Goal: Task Accomplishment & Management: Complete application form

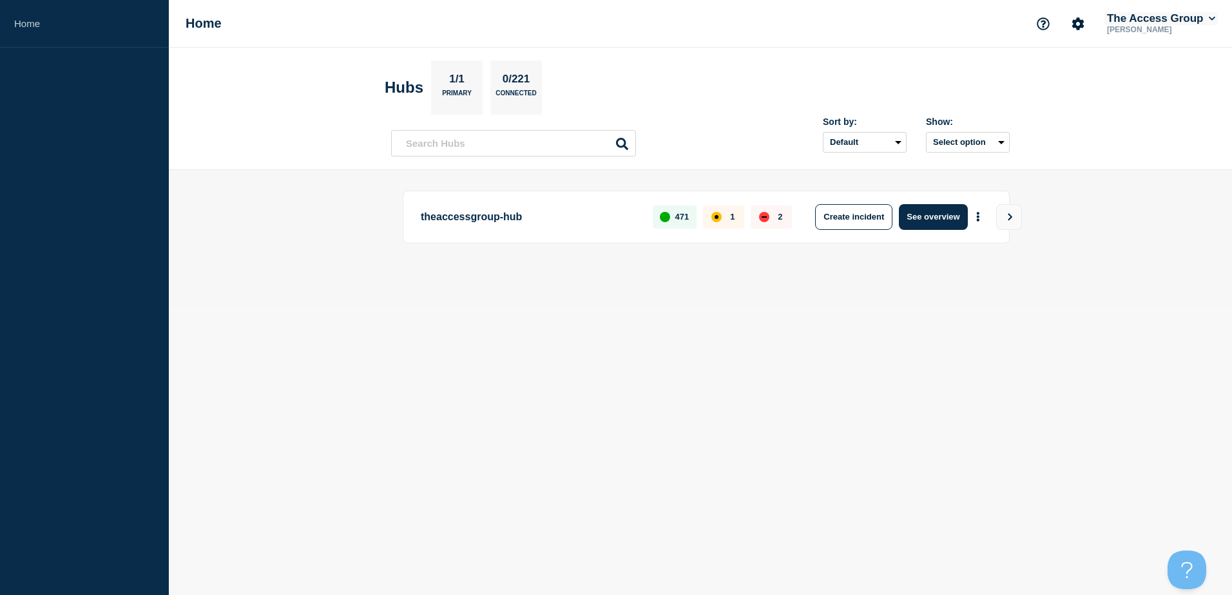
click at [1188, 20] on button "The Access Group" at bounding box center [1160, 18] width 113 height 13
click at [772, 388] on body "Home Home The Access Group Oscar Nguyen Account The Access Group User User sett…" at bounding box center [616, 297] width 1232 height 595
click at [549, 151] on input "text" at bounding box center [513, 143] width 245 height 26
click at [1003, 146] on button "Select option" at bounding box center [968, 142] width 84 height 21
click at [874, 140] on select "Default Last added Last updated Most active A-Z" at bounding box center [865, 142] width 84 height 21
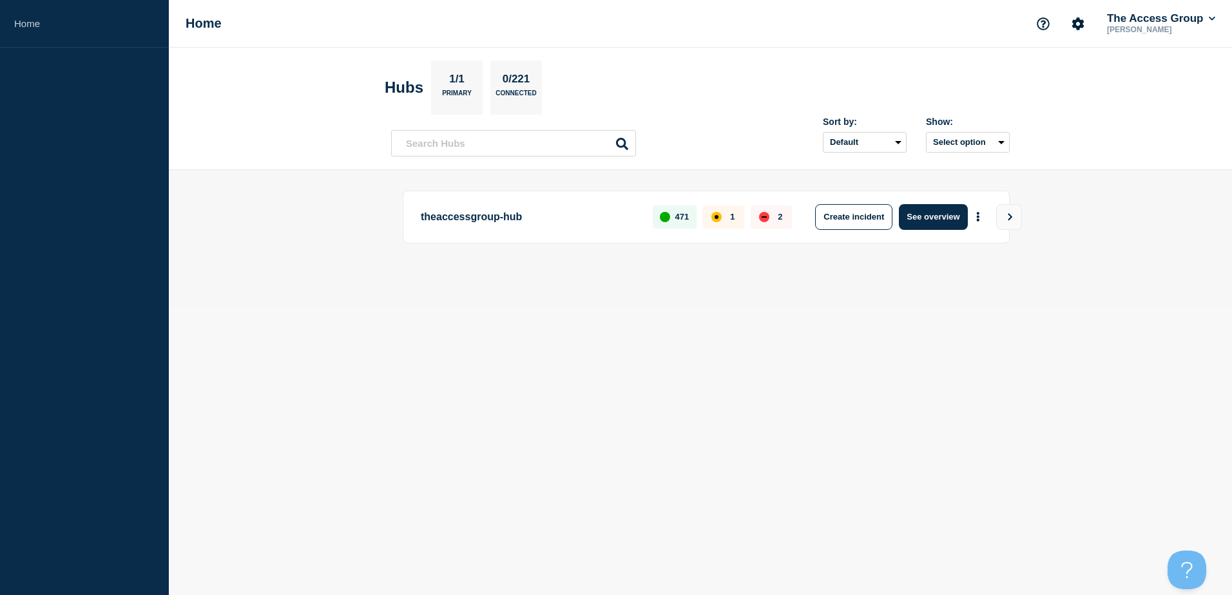
click at [1040, 309] on body "Home Home The Access Group Oscar Nguyen Hubs 1/1 Primary 0/221 Connected Sort b…" at bounding box center [616, 297] width 1232 height 595
click at [48, 28] on link "Home" at bounding box center [84, 24] width 169 height 48
click at [44, 26] on link "Home" at bounding box center [84, 24] width 169 height 48
click at [41, 25] on link "Home" at bounding box center [84, 24] width 169 height 48
click at [26, 21] on link "Home" at bounding box center [84, 24] width 169 height 48
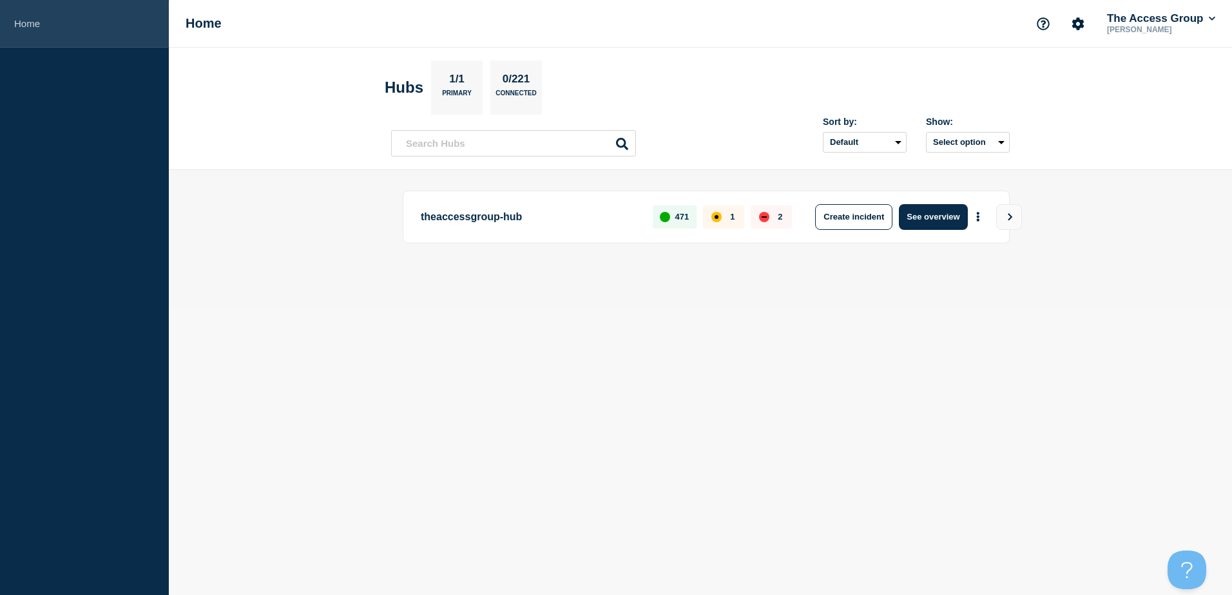
click at [20, 19] on link "Home" at bounding box center [84, 24] width 169 height 48
click at [511, 151] on input "text" at bounding box center [513, 143] width 245 height 26
click at [26, 24] on link "Home" at bounding box center [84, 24] width 169 height 48
click at [1074, 22] on icon "Account settings" at bounding box center [1077, 23] width 13 height 13
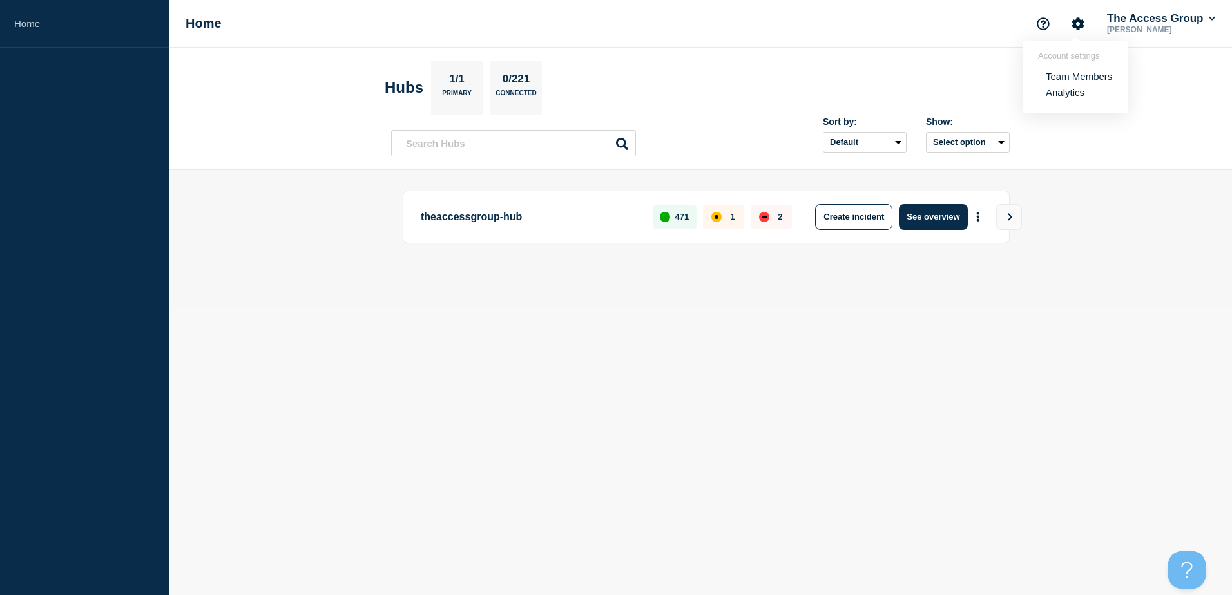
click at [1025, 301] on main "theaccessgroup-hub 471 1 2 Create incident See overview" at bounding box center [700, 238] width 1063 height 137
click at [1002, 141] on button "Select option" at bounding box center [968, 142] width 84 height 21
click at [1087, 140] on header "Hubs 1/1 Primary 0/221 Connected Sort by: Default Last added Last updated Most …" at bounding box center [700, 109] width 1063 height 122
click at [874, 143] on select "Default Last added Last updated Most active A-Z" at bounding box center [865, 142] width 84 height 21
click at [959, 145] on button "Select option" at bounding box center [968, 142] width 84 height 21
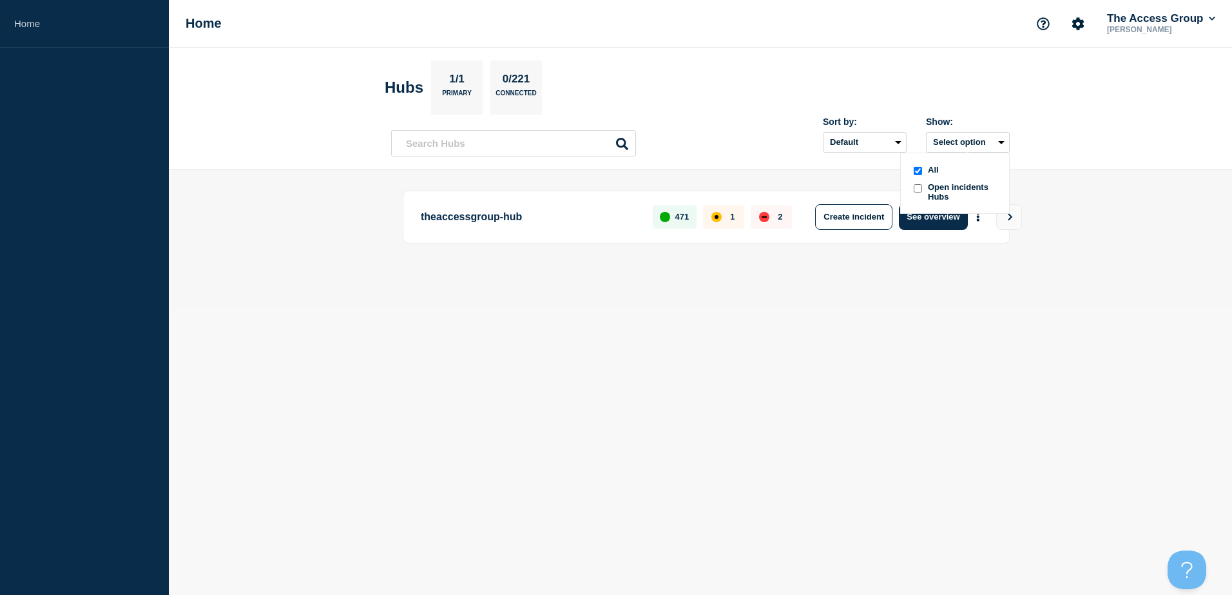
click at [928, 185] on span "Open incidents Hubs" at bounding box center [963, 191] width 71 height 19
click at [763, 217] on div "down" at bounding box center [763, 216] width 5 height 1
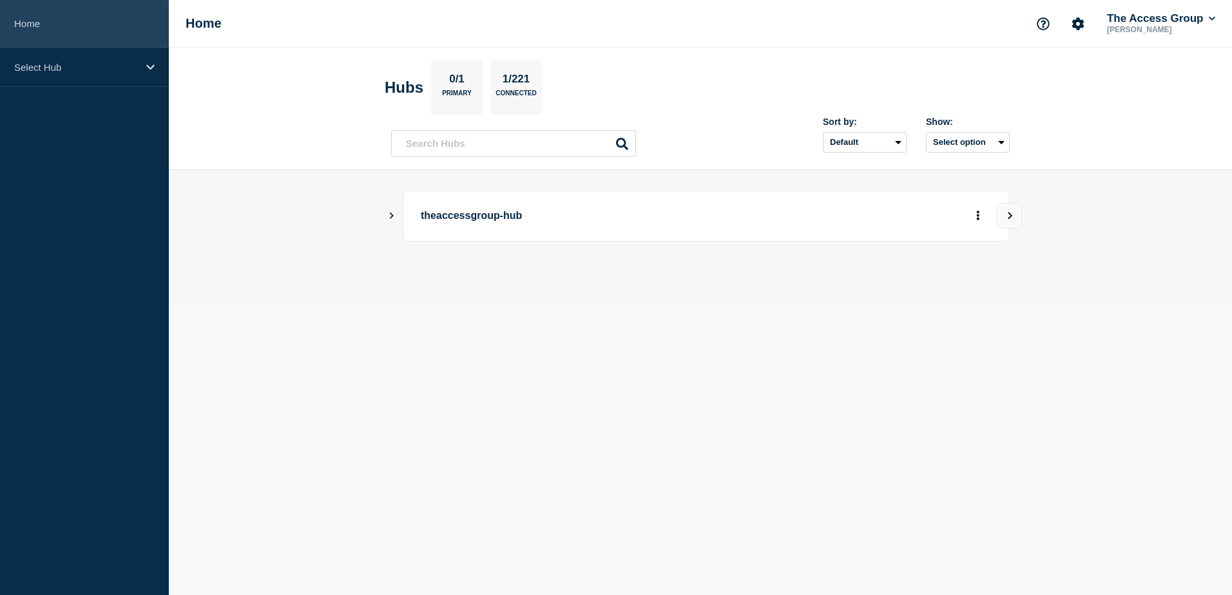
click at [33, 17] on link "Home" at bounding box center [84, 24] width 169 height 48
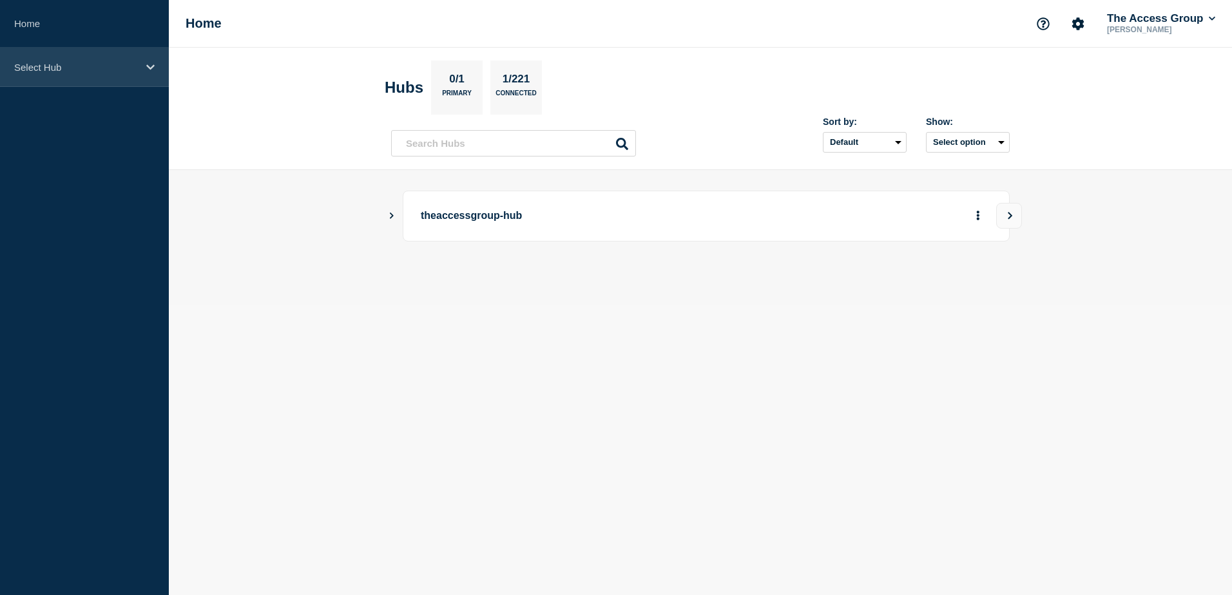
click at [145, 65] on div "Select Hub" at bounding box center [84, 67] width 169 height 39
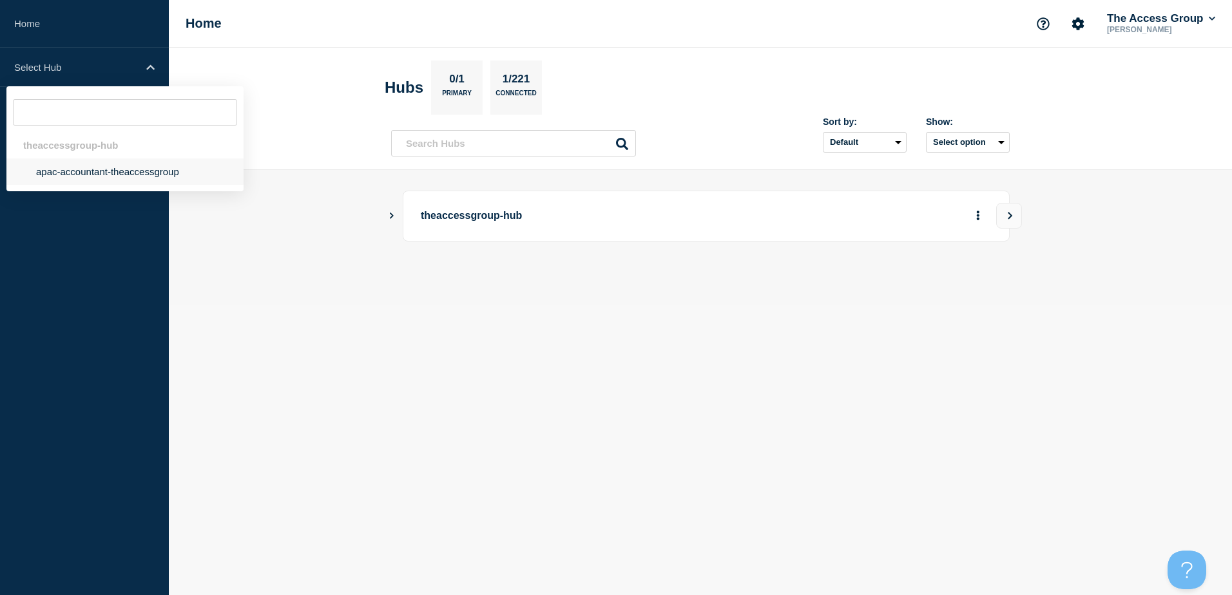
click at [110, 180] on li "apac-accountant-theaccessgroup" at bounding box center [124, 171] width 237 height 26
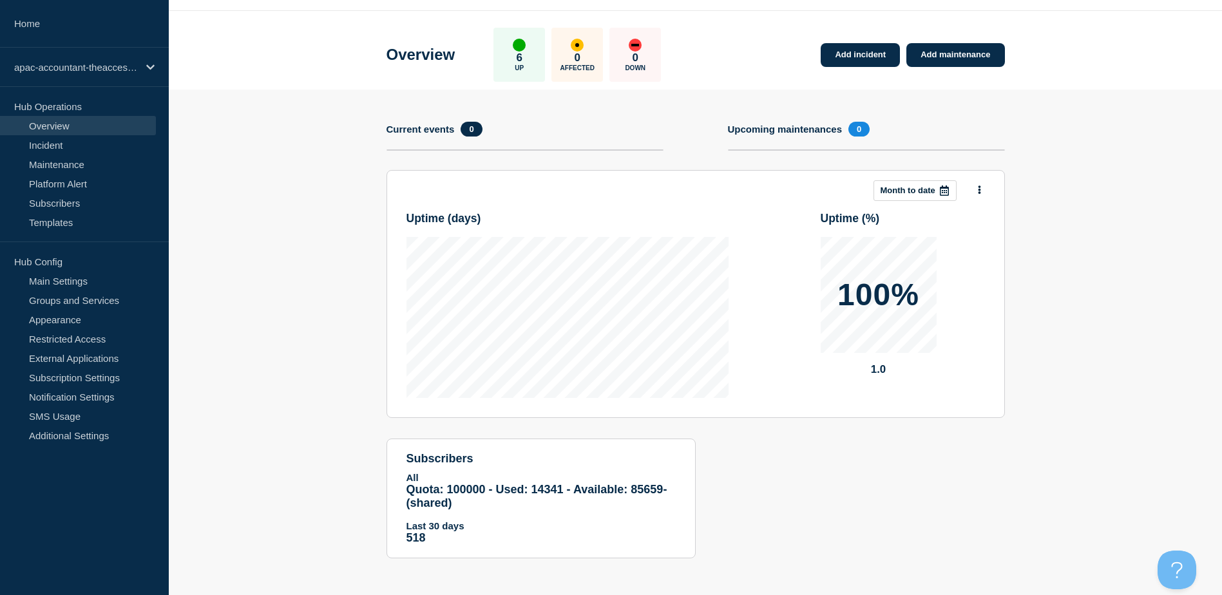
scroll to position [39, 0]
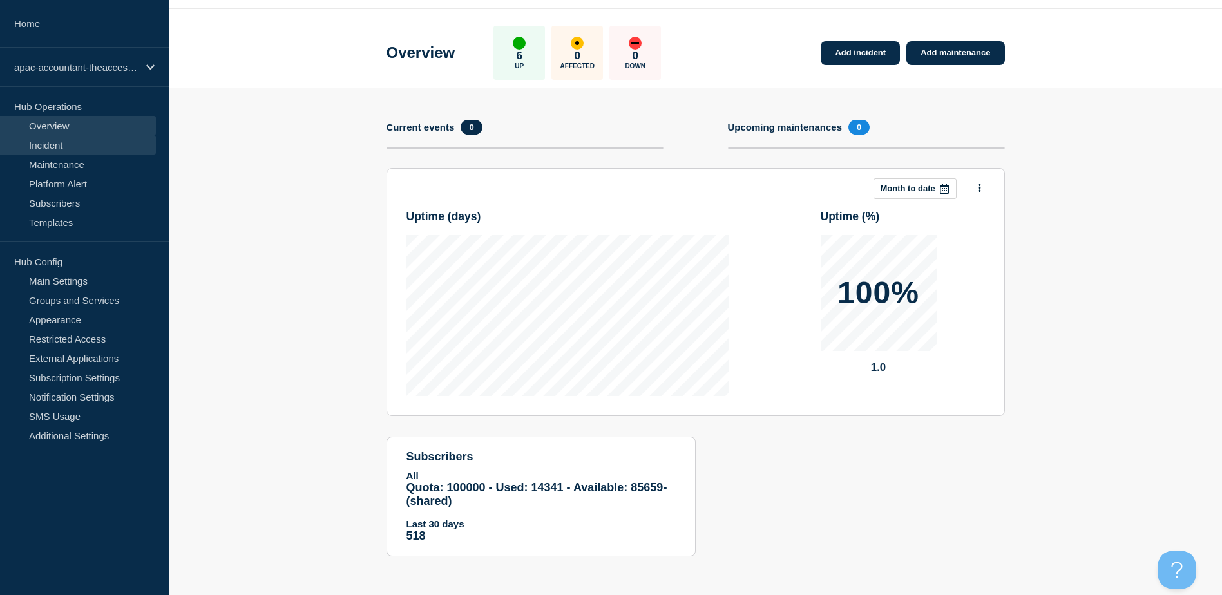
click at [57, 142] on link "Incident" at bounding box center [78, 144] width 156 height 19
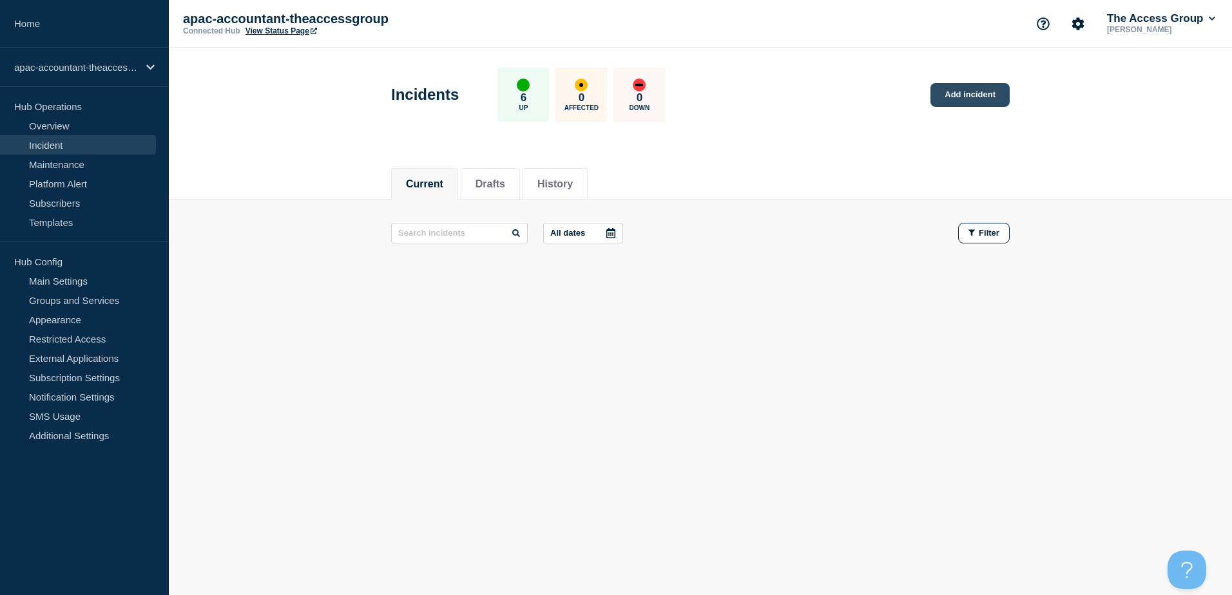
click at [948, 102] on link "Add incident" at bounding box center [969, 95] width 79 height 24
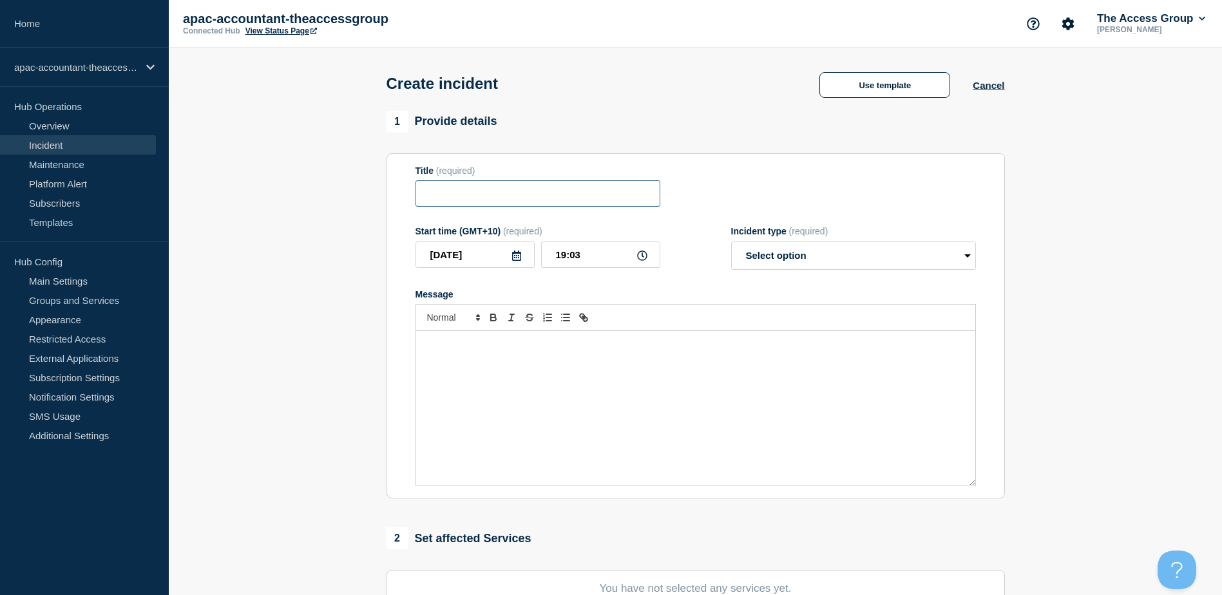
click at [494, 200] on input "Title" at bounding box center [537, 193] width 245 height 26
click at [860, 260] on select "Select option Investigating Identified Monitoring" at bounding box center [853, 256] width 245 height 28
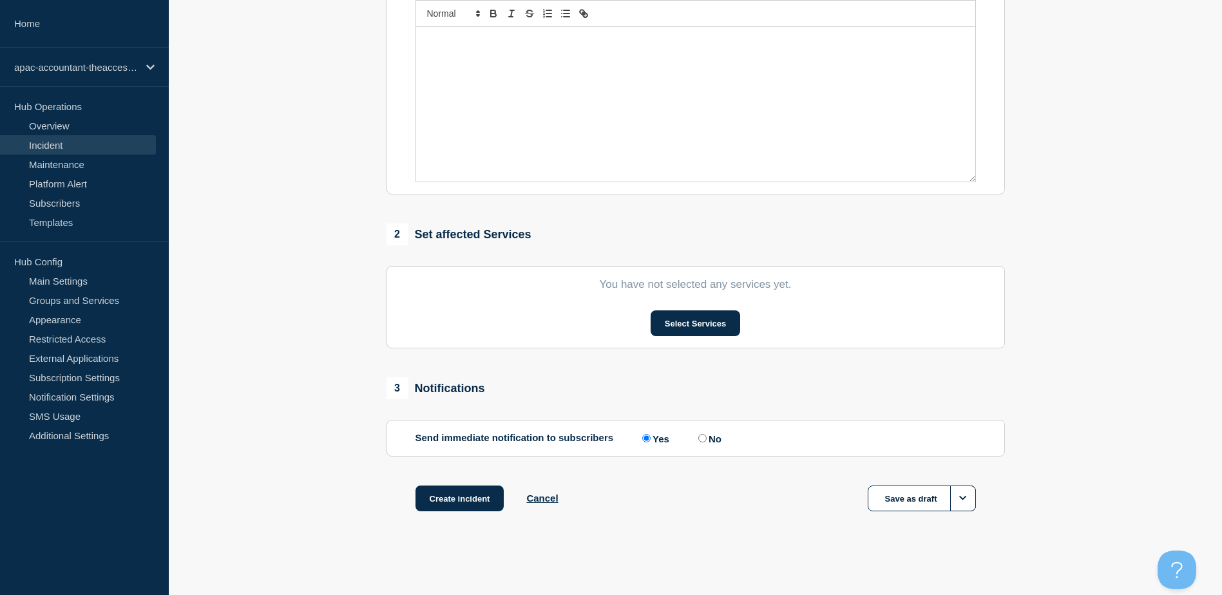
scroll to position [307, 0]
click at [711, 317] on button "Select Services" at bounding box center [696, 323] width 90 height 26
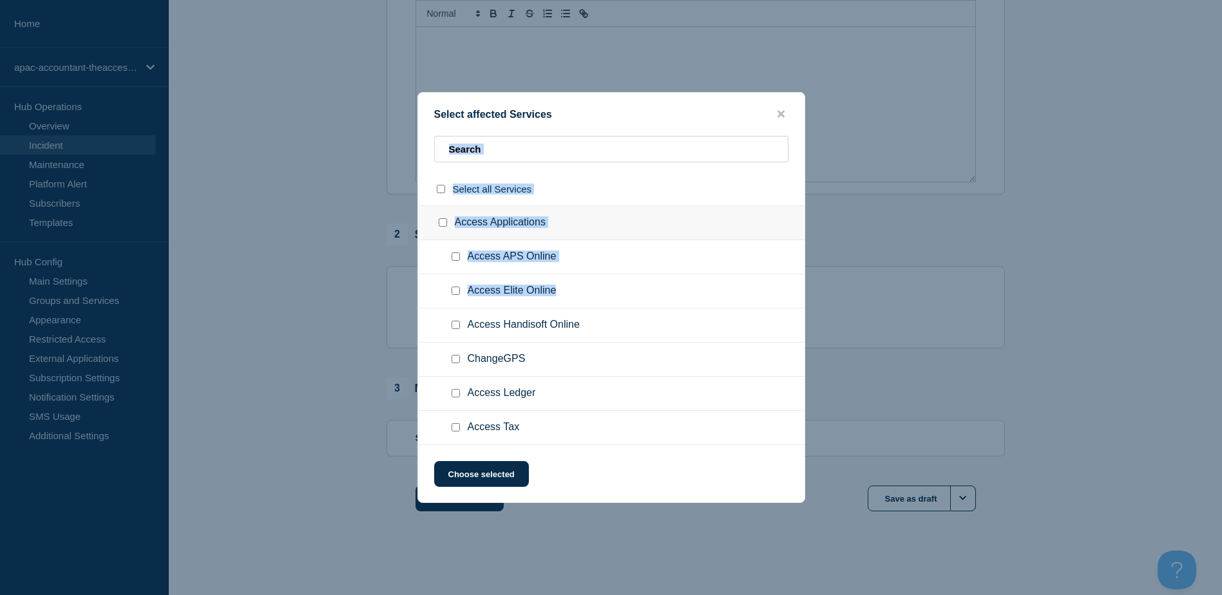
click at [787, 119] on div "Select affected Services Select all Services Access Applications Access APS Onl…" at bounding box center [611, 297] width 388 height 411
click at [785, 117] on button "close button" at bounding box center [781, 114] width 15 height 12
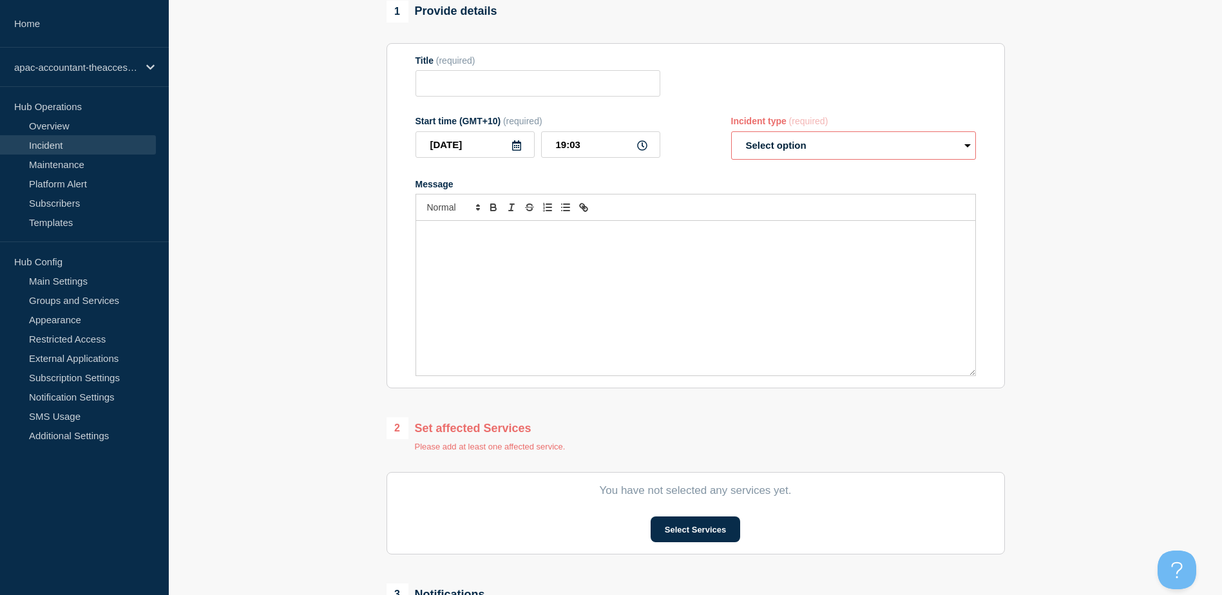
scroll to position [0, 0]
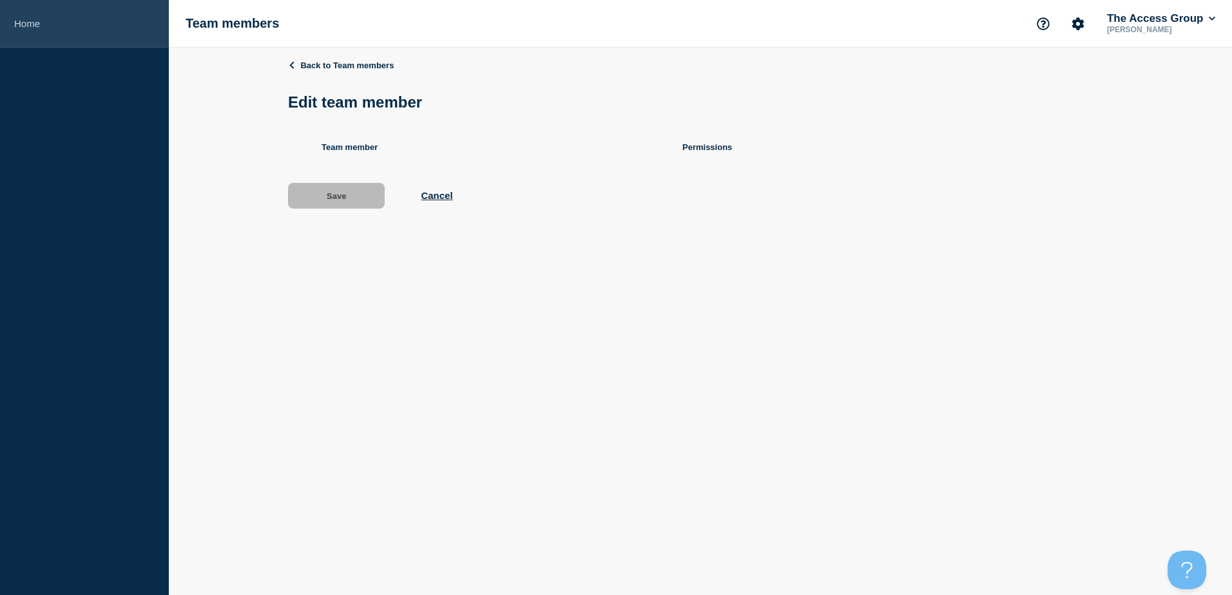
click at [32, 22] on link "Home" at bounding box center [84, 24] width 169 height 48
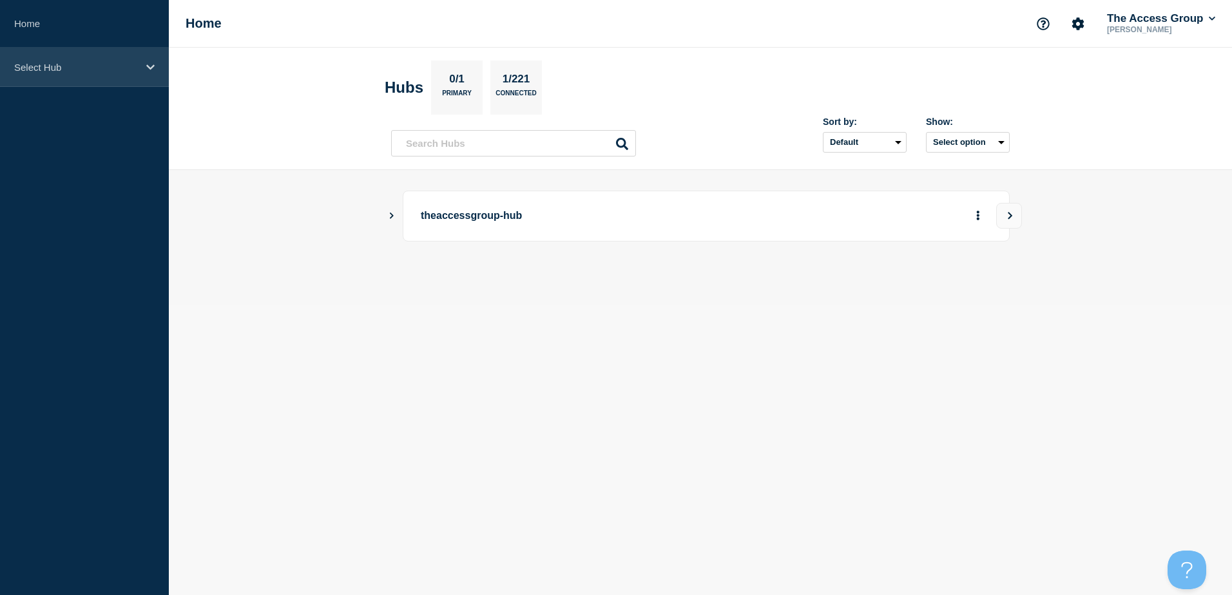
click at [72, 67] on p "Select Hub" at bounding box center [76, 67] width 124 height 11
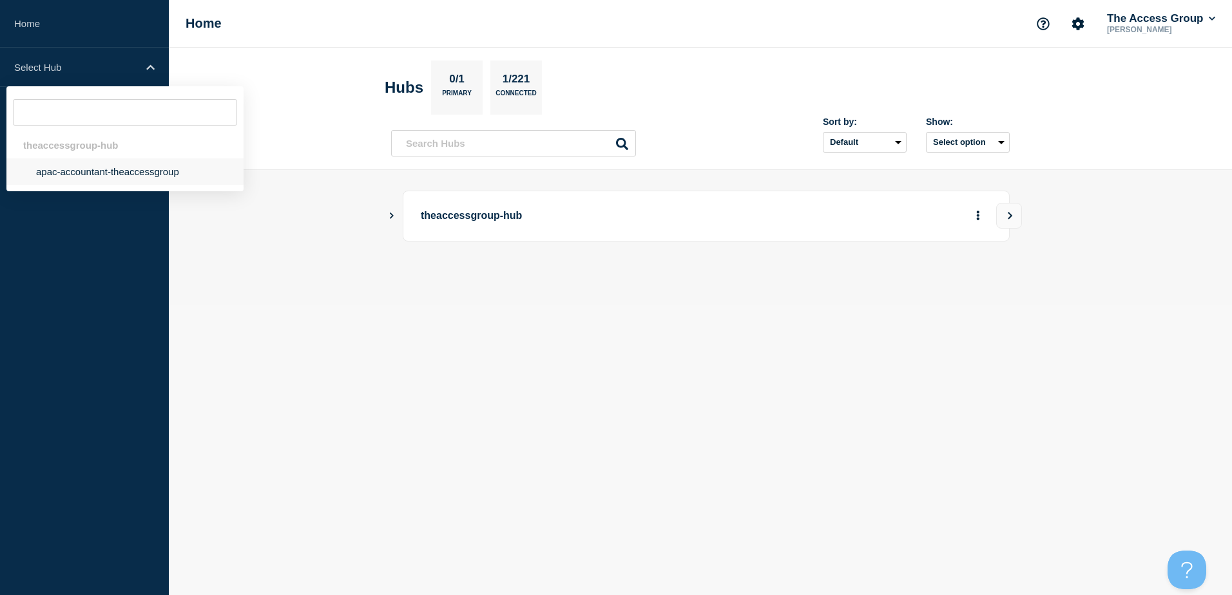
click at [122, 172] on li "apac-accountant-theaccessgroup" at bounding box center [124, 171] width 237 height 26
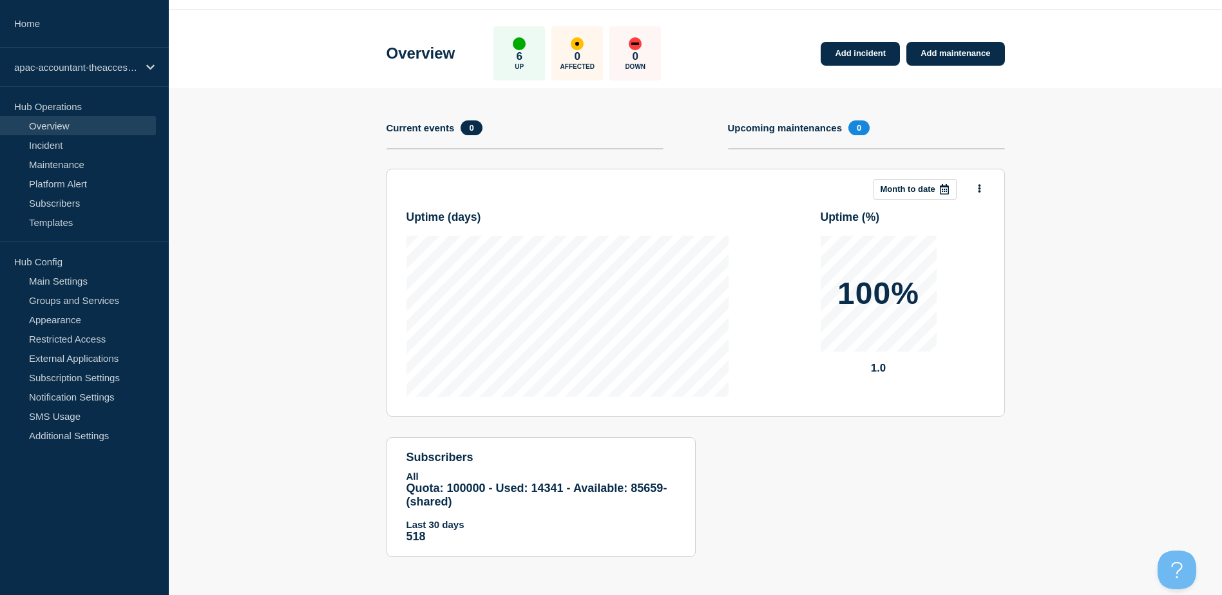
scroll to position [39, 0]
click at [50, 225] on link "Templates" at bounding box center [78, 222] width 156 height 19
click at [57, 220] on link "Templates" at bounding box center [78, 222] width 156 height 19
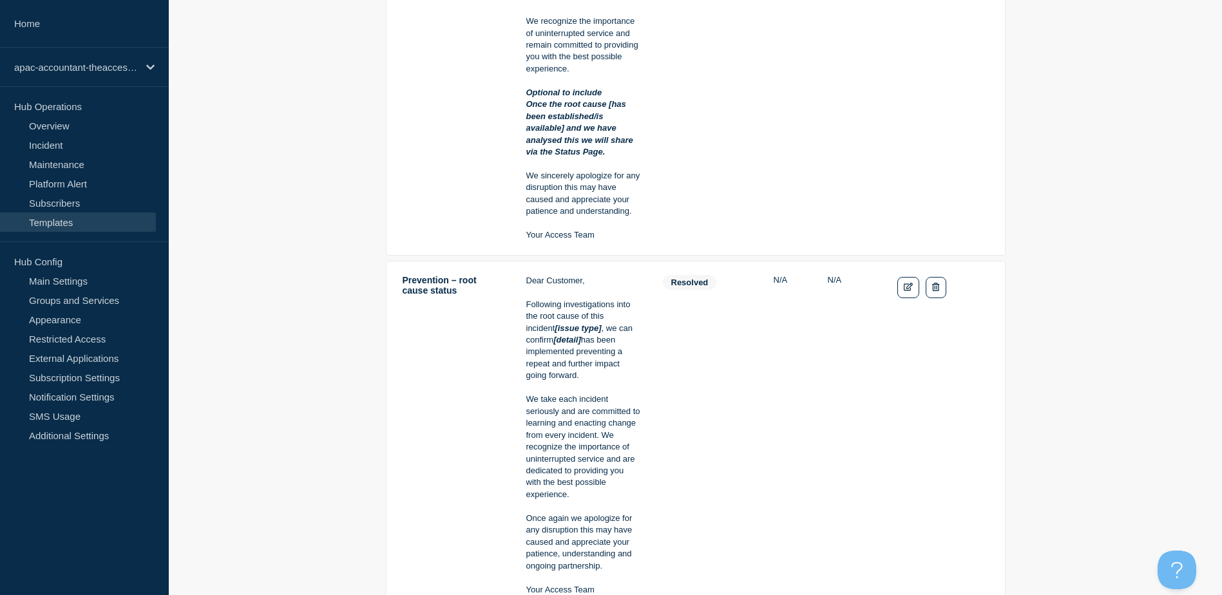
scroll to position [1933, 0]
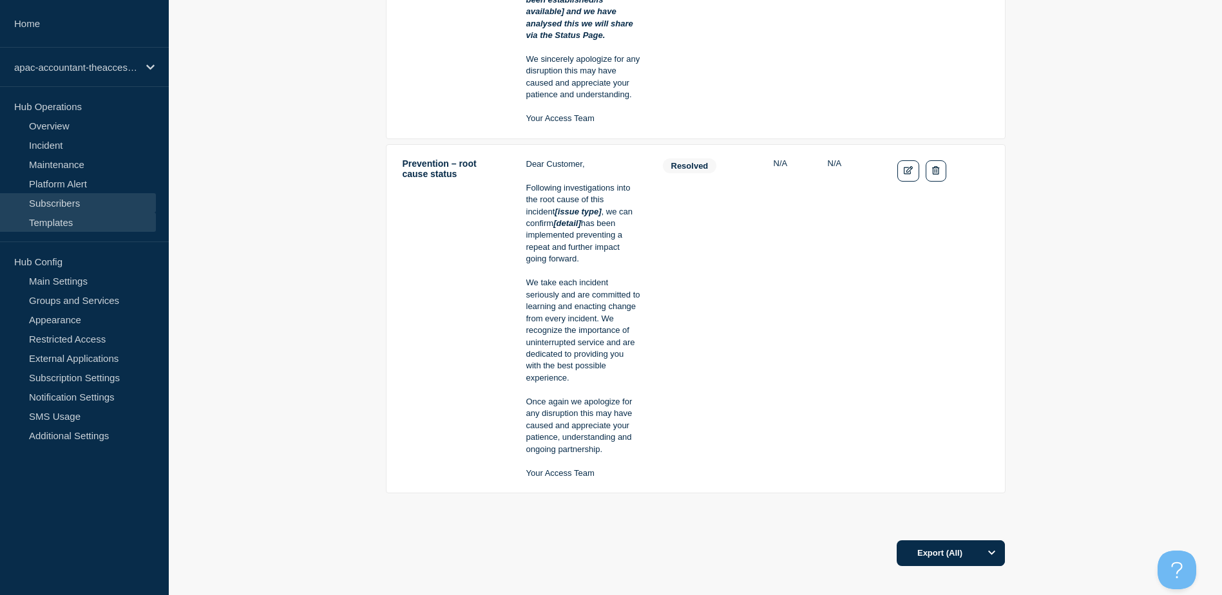
click at [62, 200] on link "Subscribers" at bounding box center [78, 202] width 156 height 19
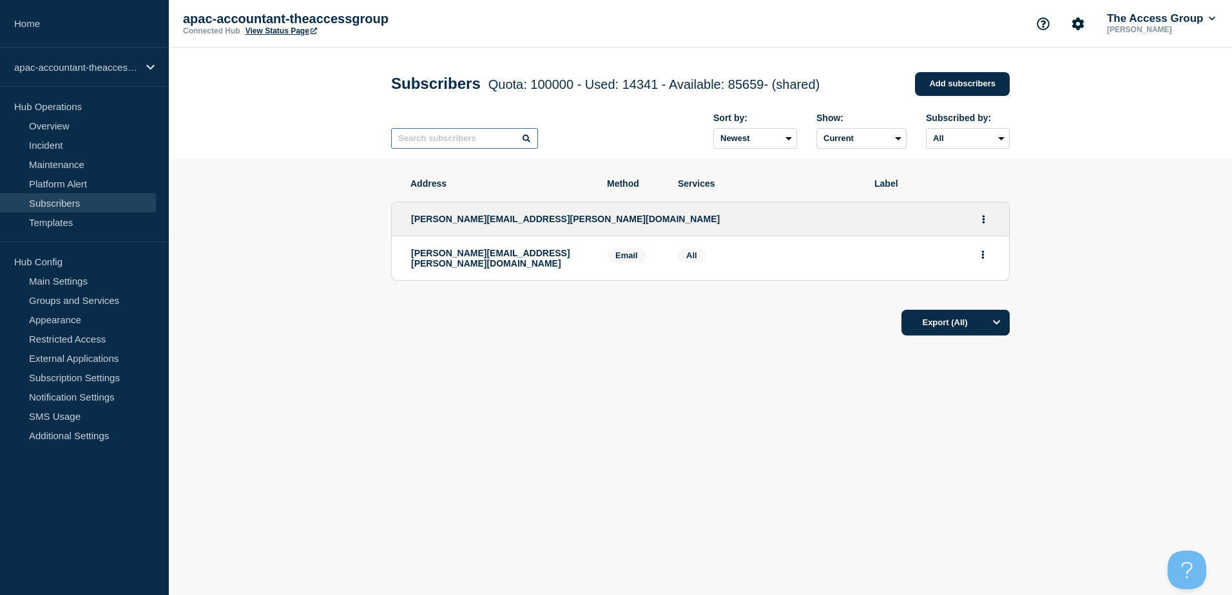
click at [474, 144] on input "text" at bounding box center [464, 138] width 147 height 21
click at [475, 143] on input "text" at bounding box center [464, 138] width 147 height 21
click at [846, 138] on select "Current Deleted Recently deleted" at bounding box center [861, 138] width 90 height 21
click at [775, 147] on select "Newest Oldest" at bounding box center [755, 138] width 84 height 21
click at [942, 133] on select "All Email" at bounding box center [968, 138] width 84 height 21
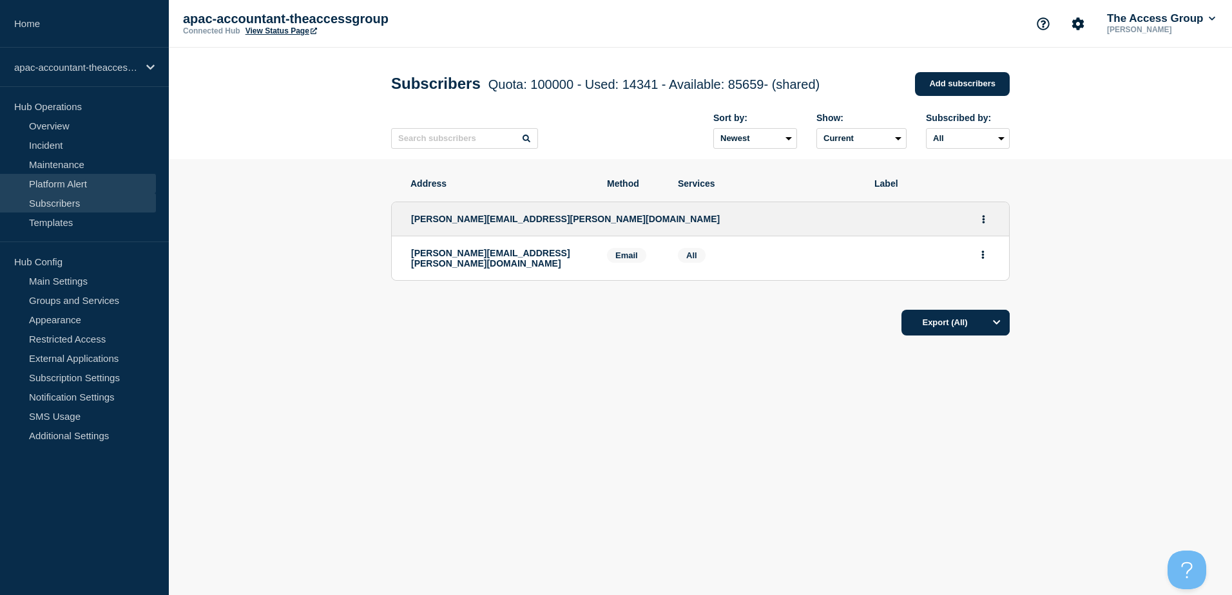
click at [63, 175] on link "Platform Alert" at bounding box center [78, 183] width 156 height 19
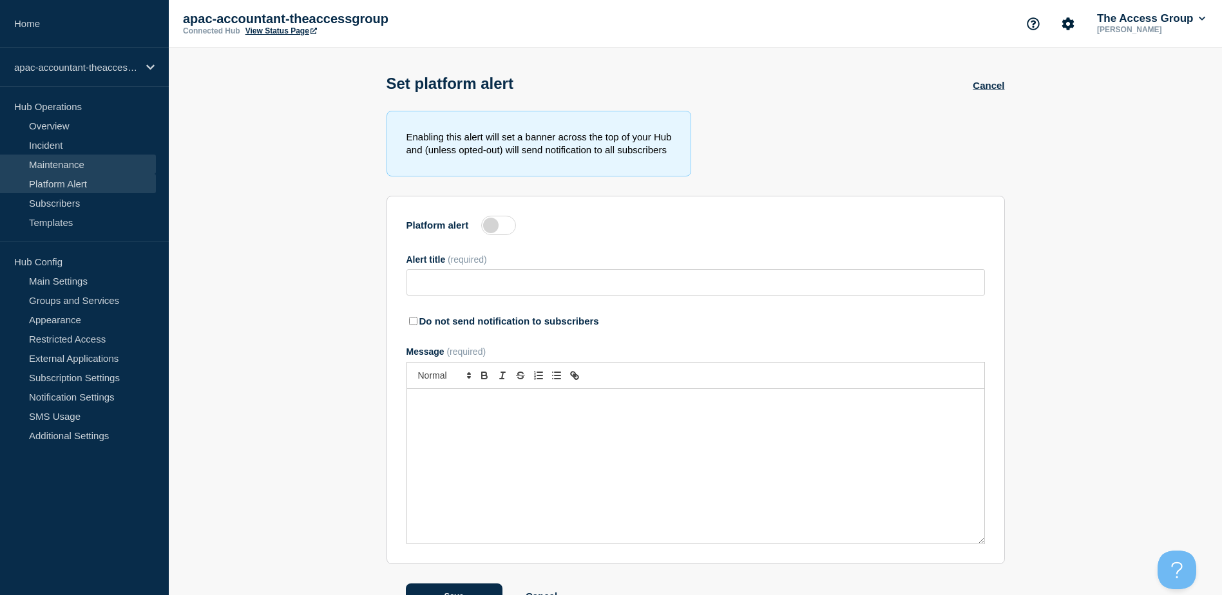
click at [70, 166] on link "Maintenance" at bounding box center [78, 164] width 156 height 19
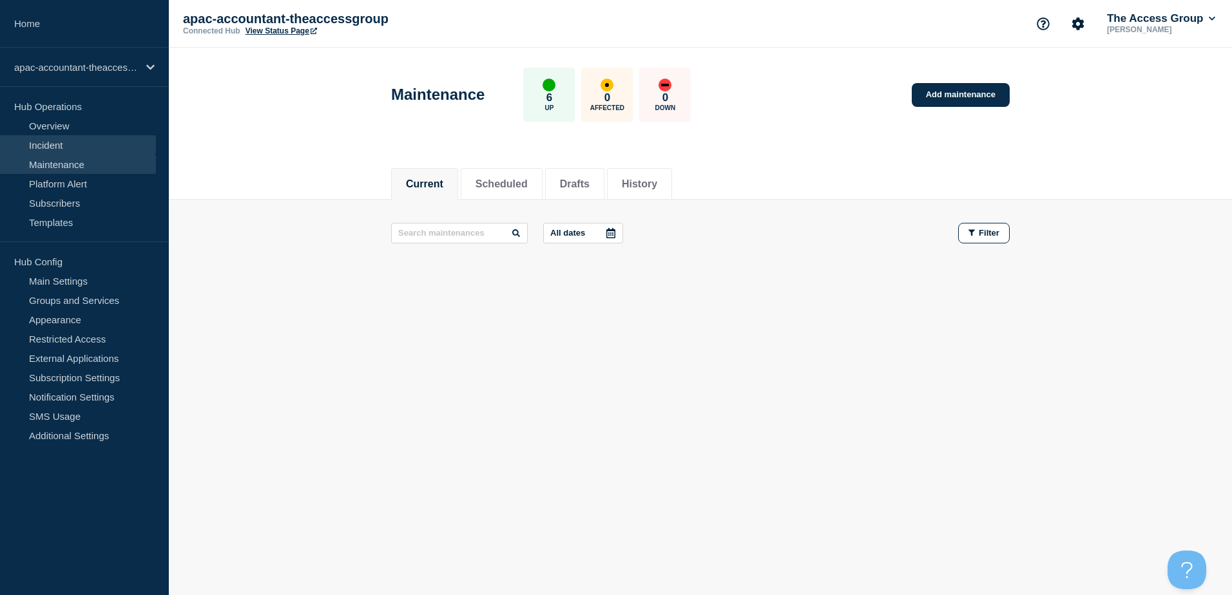
click at [68, 143] on link "Incident" at bounding box center [78, 144] width 156 height 19
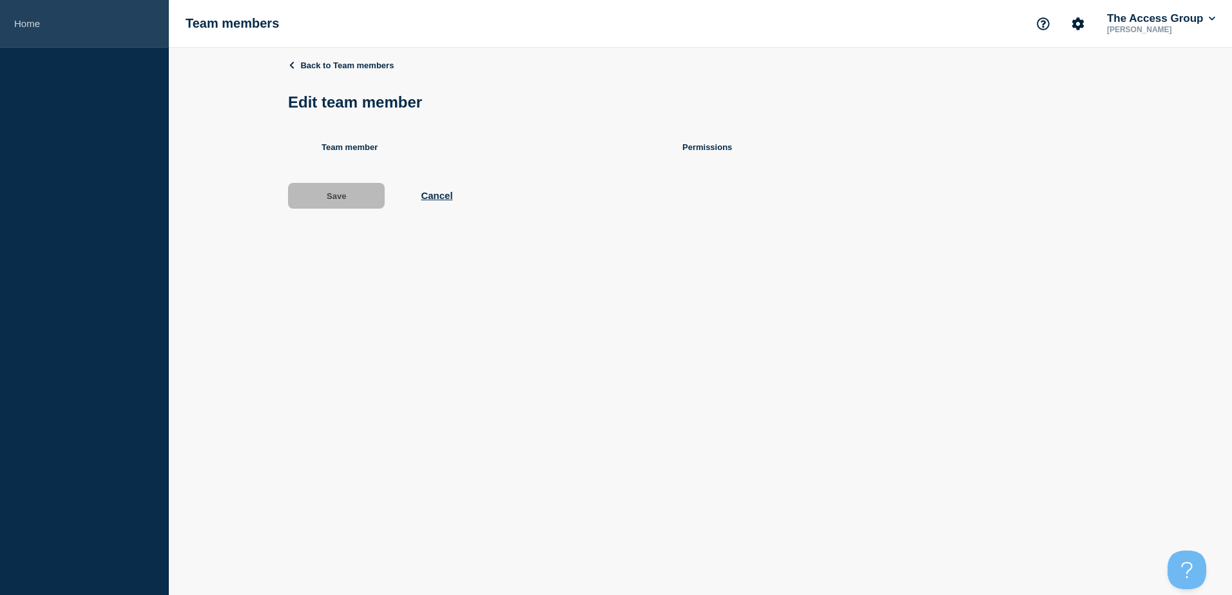
click at [29, 37] on link "Home" at bounding box center [84, 24] width 169 height 48
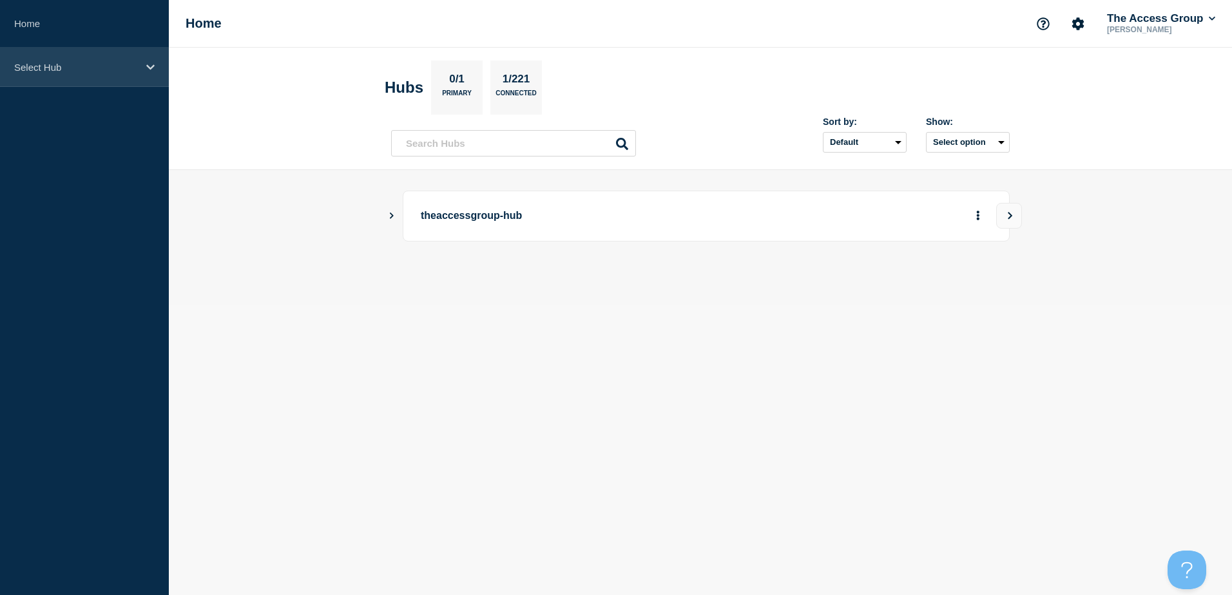
click at [81, 71] on p "Select Hub" at bounding box center [76, 67] width 124 height 11
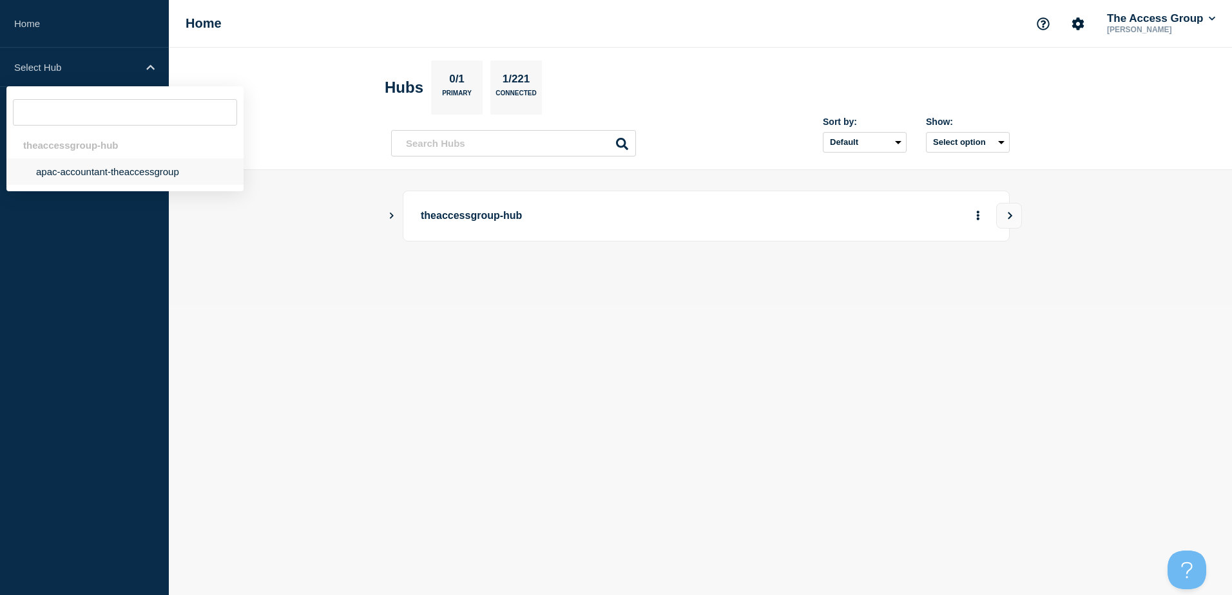
click at [111, 176] on li "apac-accountant-theaccessgroup" at bounding box center [124, 171] width 237 height 26
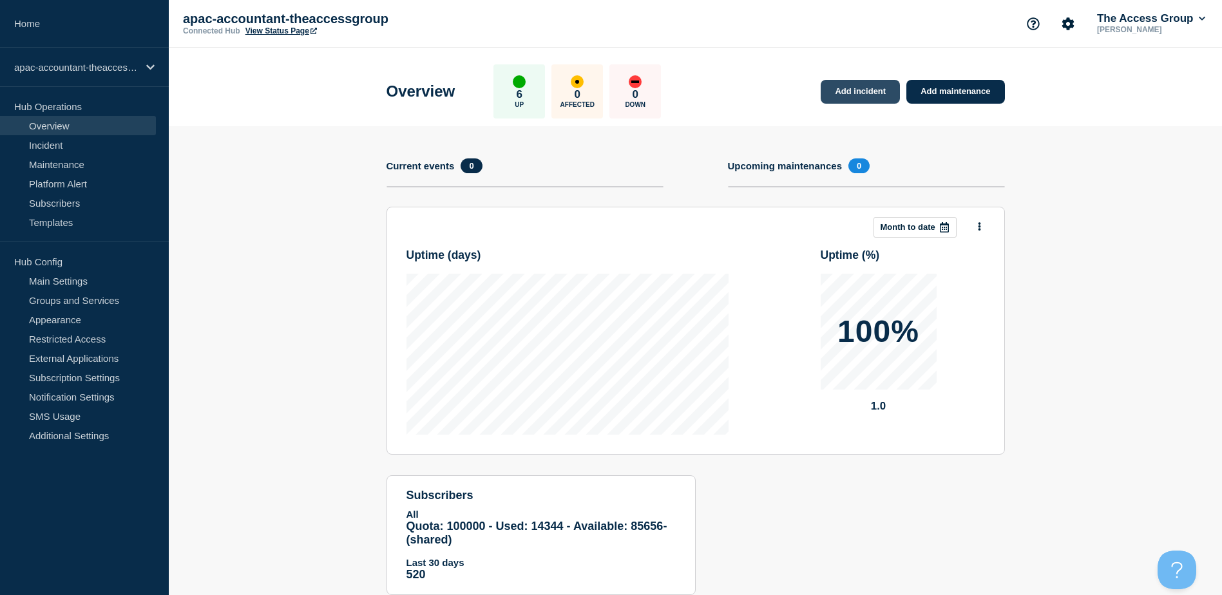
click at [819, 90] on link "Add incident" at bounding box center [860, 92] width 79 height 24
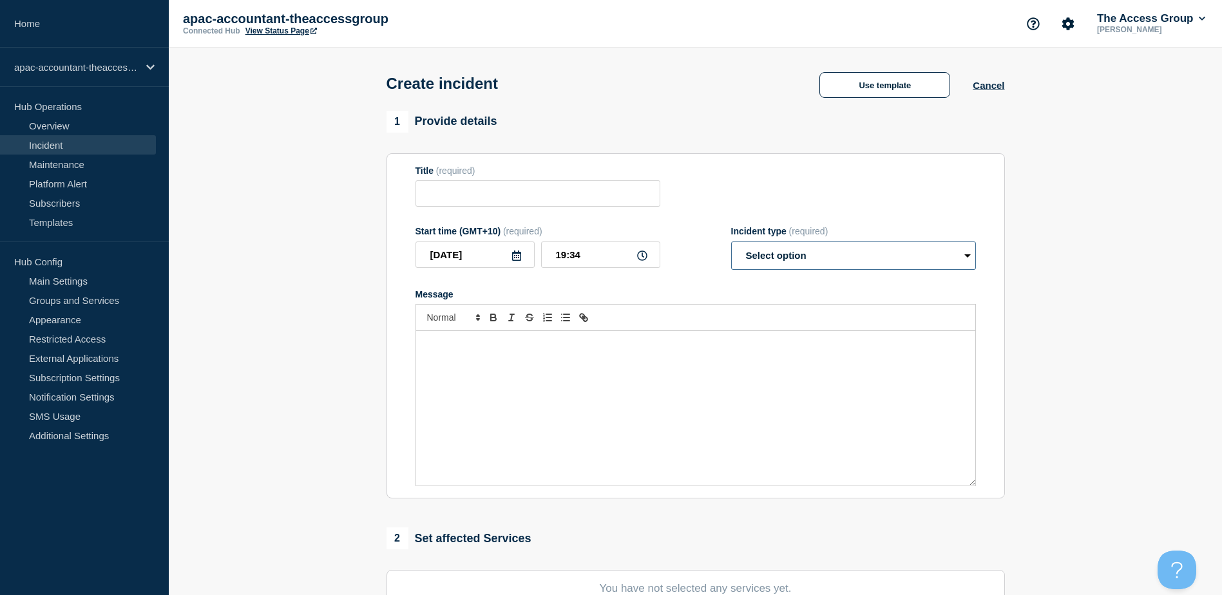
click at [819, 249] on select "Select option Investigating Identified Monitoring" at bounding box center [853, 256] width 245 height 28
click at [459, 196] on input "Title" at bounding box center [537, 193] width 245 height 26
click at [459, 195] on input "Title" at bounding box center [537, 193] width 245 height 26
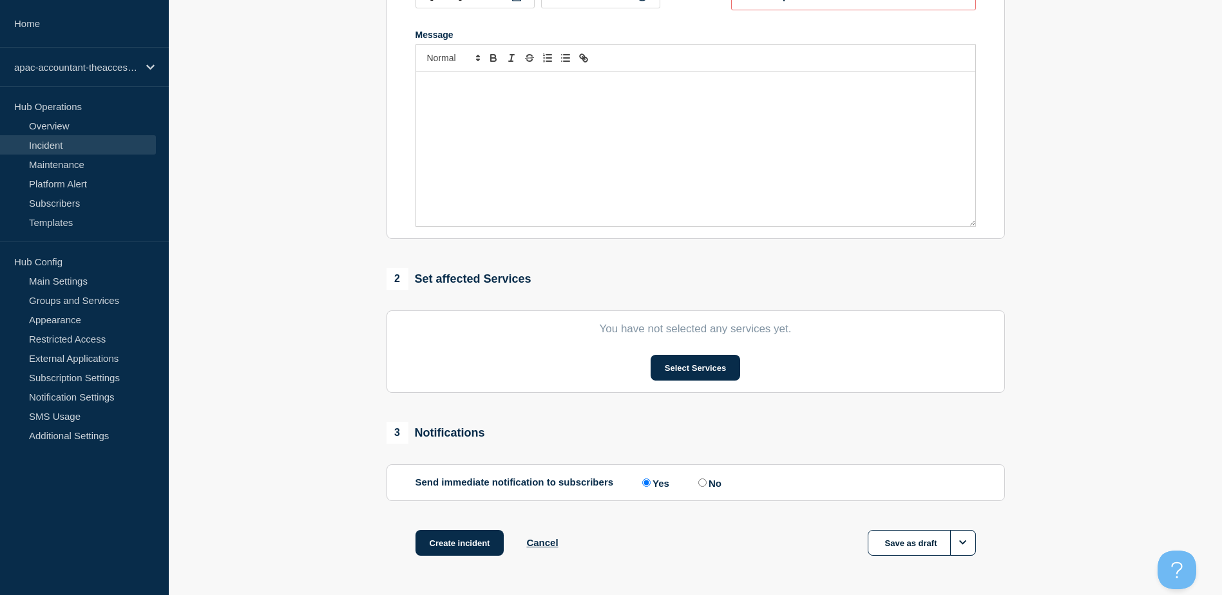
scroll to position [178, 0]
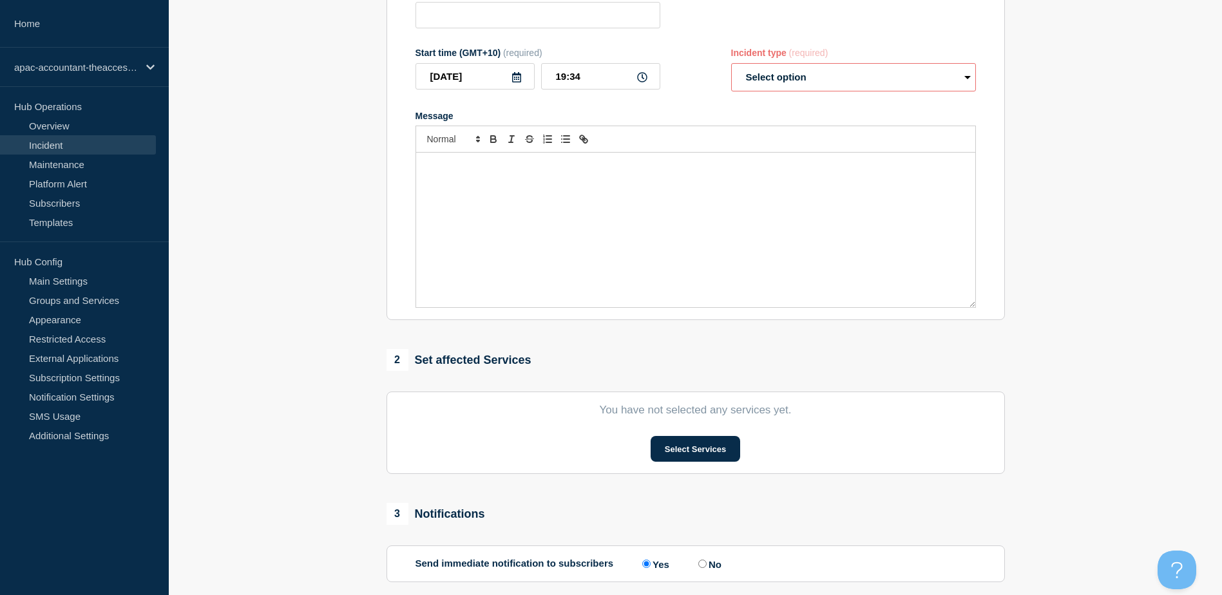
click at [53, 146] on link "Incident" at bounding box center [78, 144] width 156 height 19
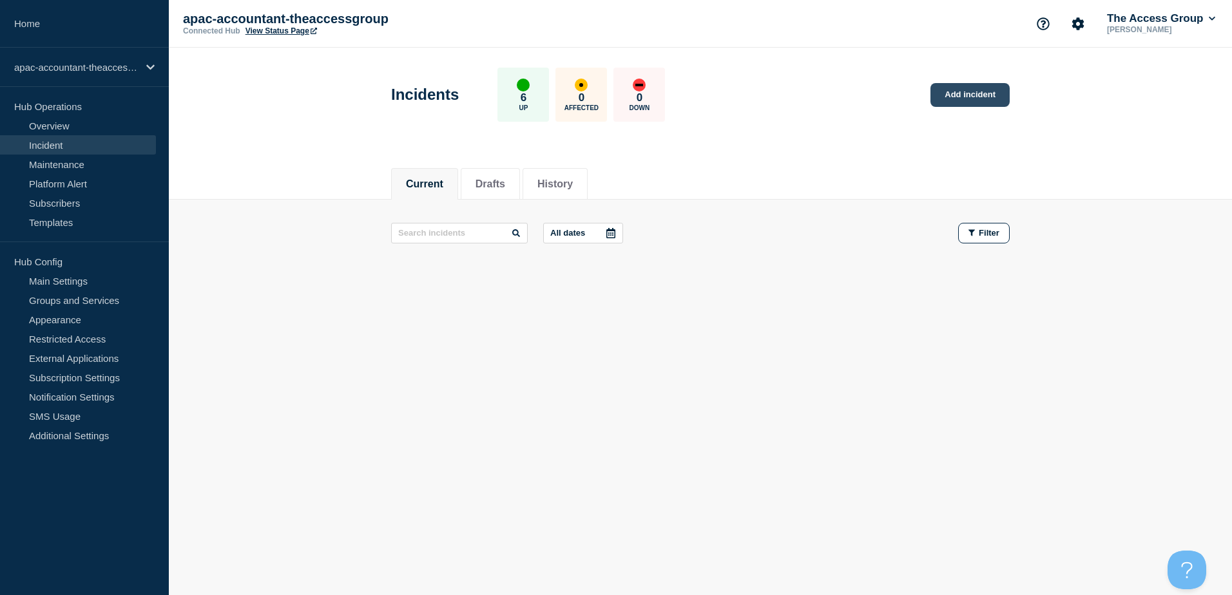
click at [819, 96] on link "Add incident" at bounding box center [969, 95] width 79 height 24
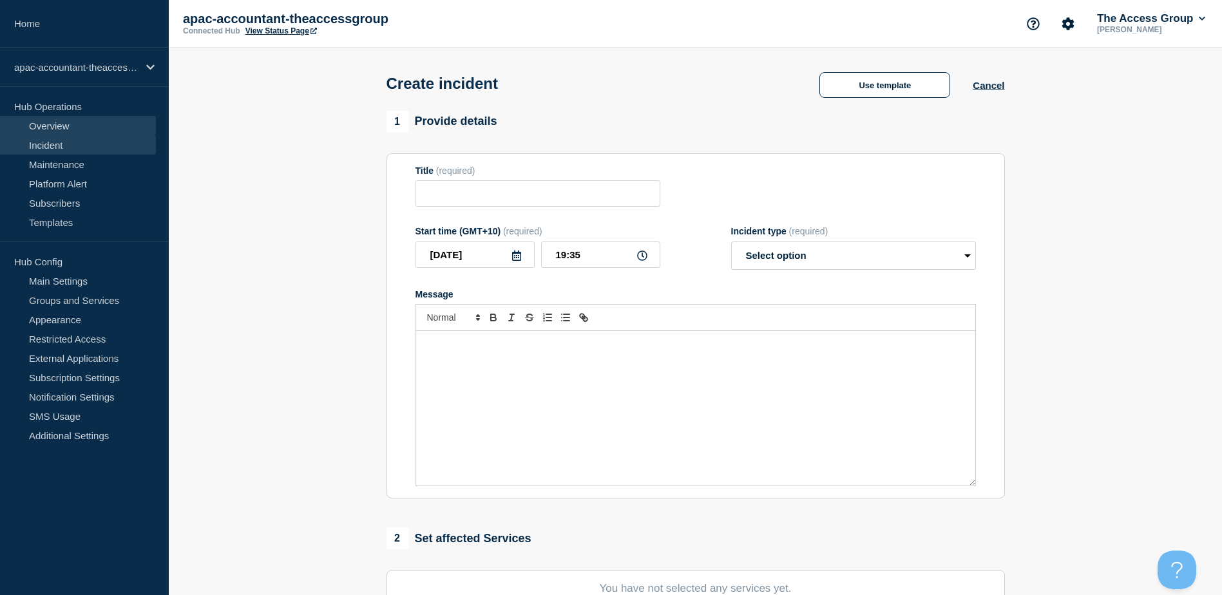
click at [52, 120] on link "Overview" at bounding box center [78, 125] width 156 height 19
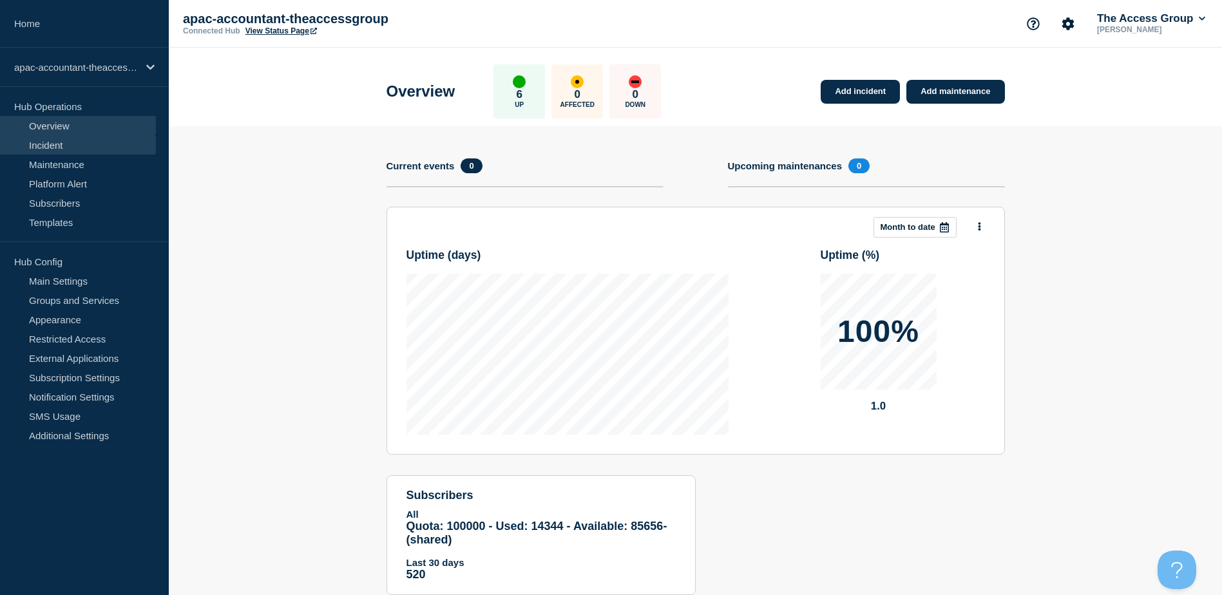
click at [60, 148] on link "Incident" at bounding box center [78, 144] width 156 height 19
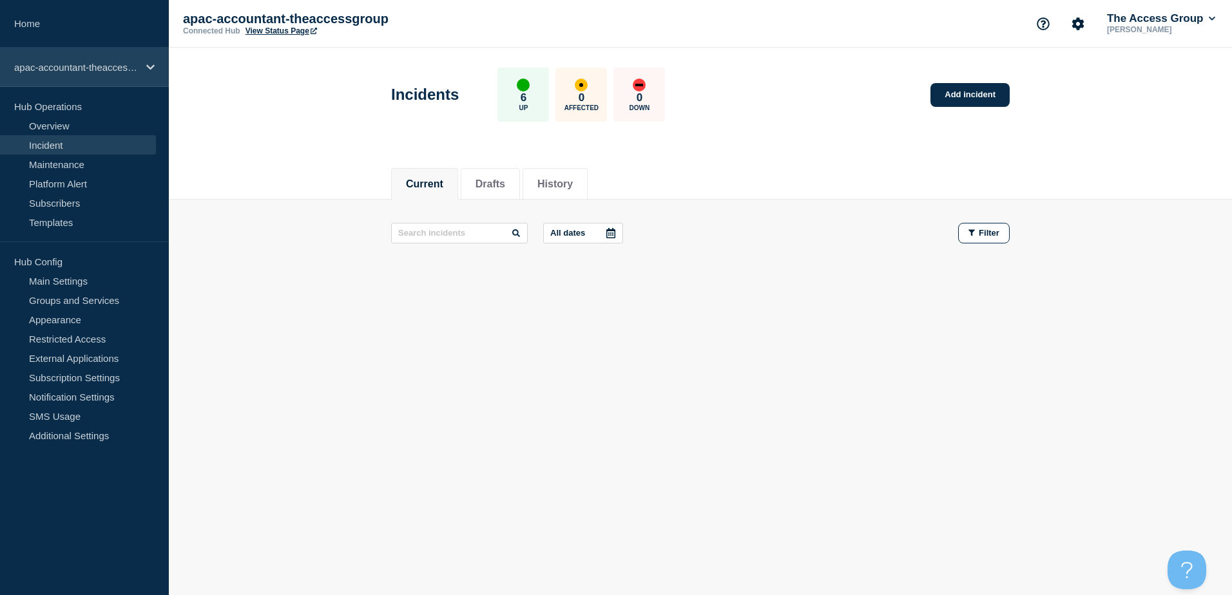
click at [108, 71] on p "apac-accountant-theaccessgroup" at bounding box center [76, 67] width 124 height 11
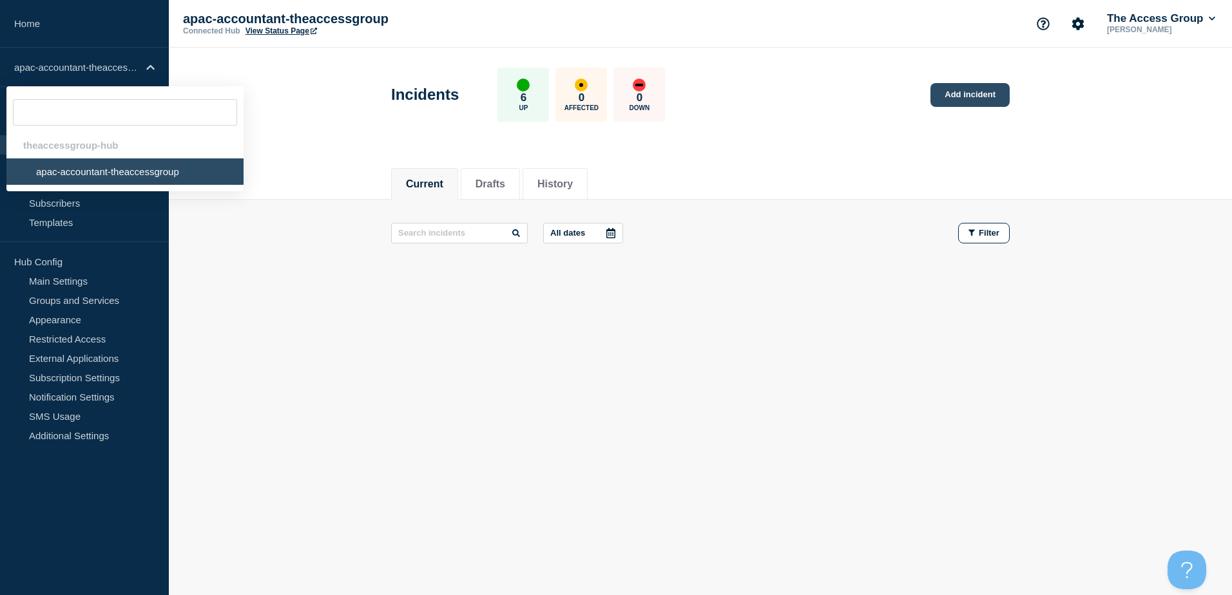
click at [819, 104] on link "Add incident" at bounding box center [969, 95] width 79 height 24
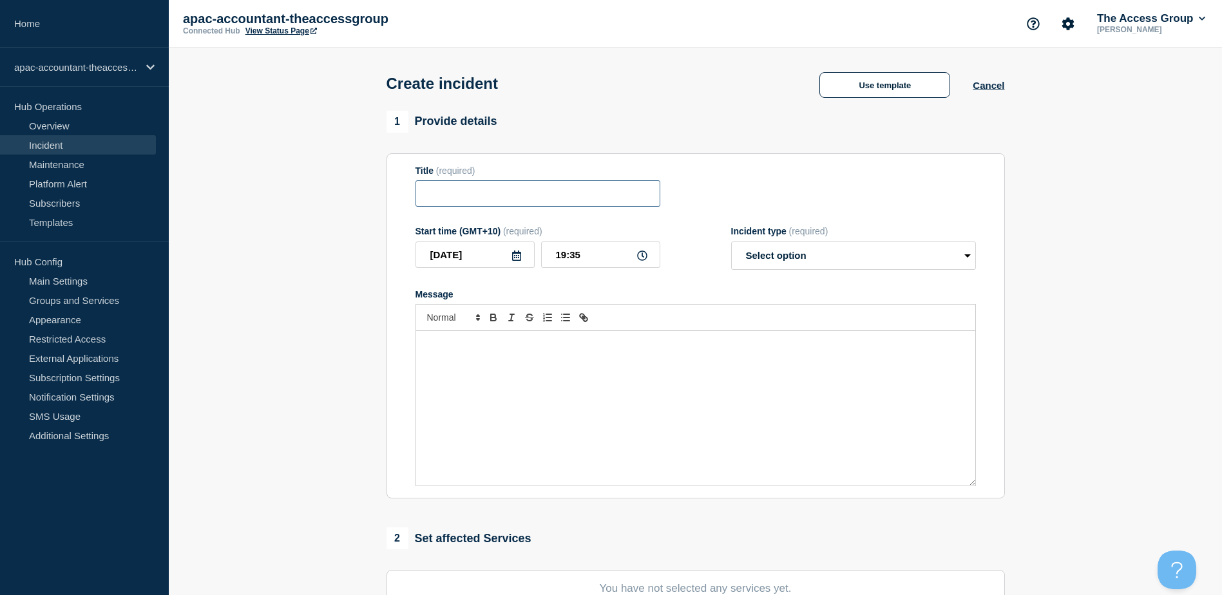
click at [569, 207] on input "Title" at bounding box center [537, 193] width 245 height 26
click at [819, 256] on select "Select option Investigating Identified Monitoring" at bounding box center [853, 256] width 245 height 28
select select "investigating"
click at [731, 244] on select "Select option Investigating Identified Monitoring" at bounding box center [853, 256] width 245 height 28
click at [263, 31] on link "View Status Page" at bounding box center [281, 30] width 72 height 9
